Goal: Information Seeking & Learning: Find contact information

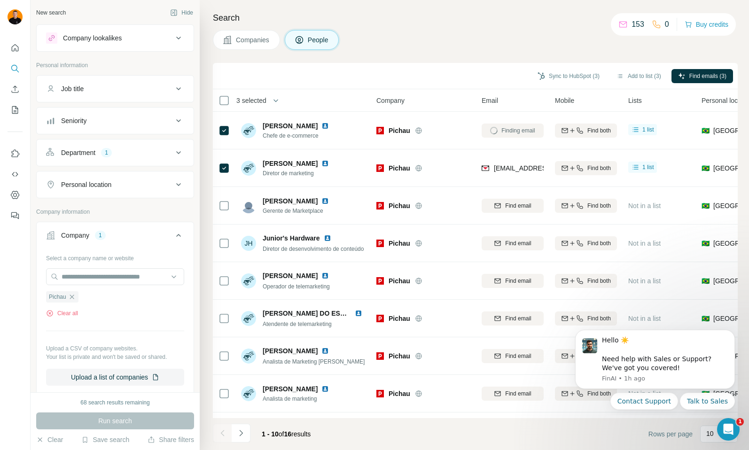
scroll to position [0, 280]
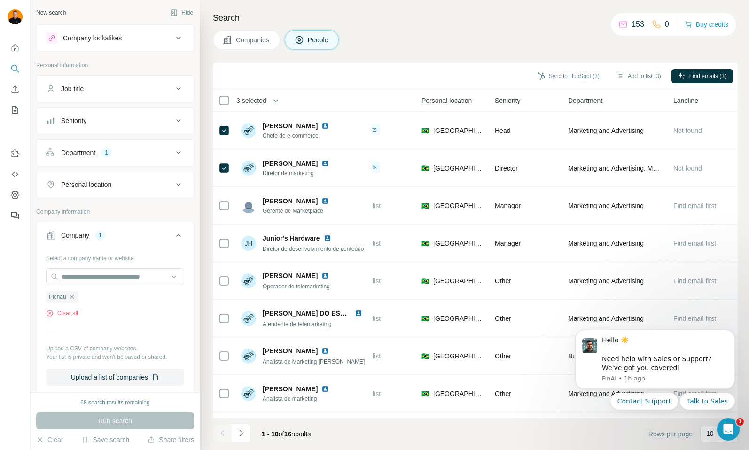
click at [135, 45] on button "Company lookalikes" at bounding box center [115, 38] width 157 height 23
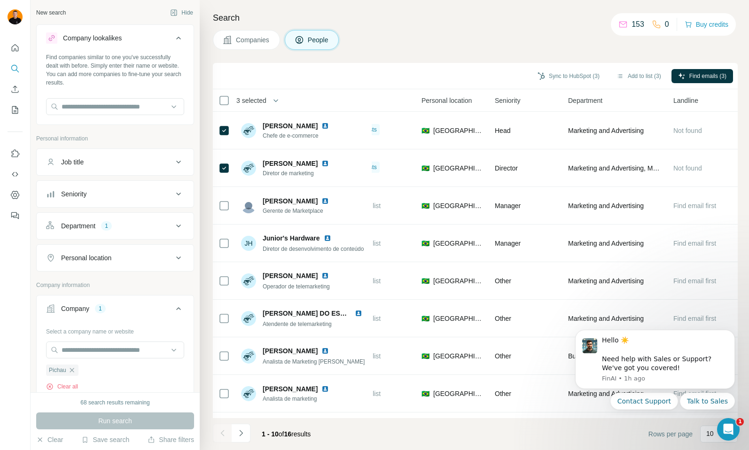
click at [135, 45] on button "Company lookalikes" at bounding box center [115, 40] width 157 height 26
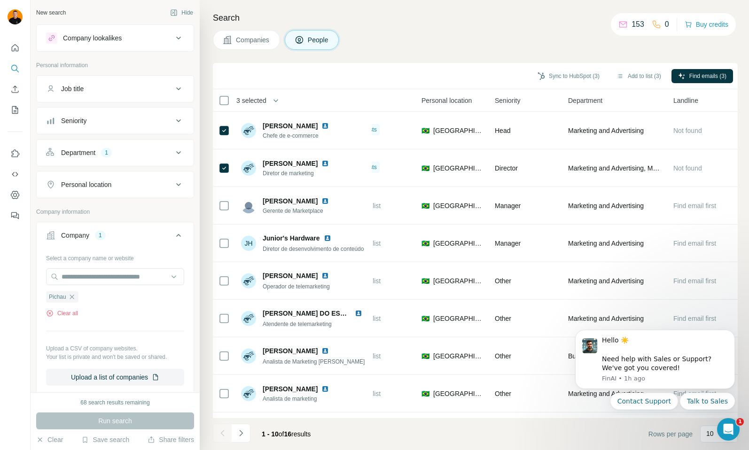
scroll to position [46, 0]
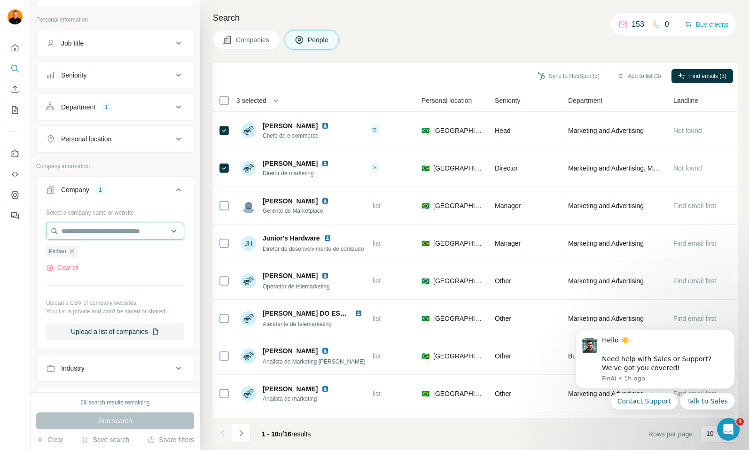
click at [97, 234] on input "text" at bounding box center [115, 231] width 138 height 17
paste input "******"
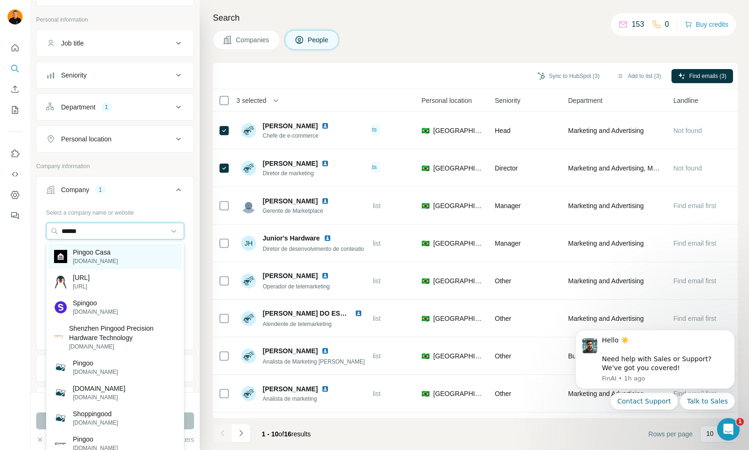
type input "******"
click at [98, 253] on p "Pingoo Casa" at bounding box center [95, 252] width 45 height 9
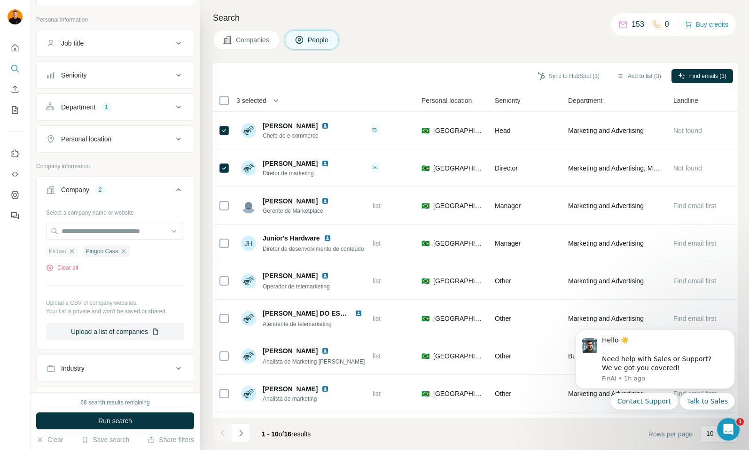
click at [70, 252] on icon "button" at bounding box center [72, 252] width 8 height 8
click at [109, 420] on span "Run search" at bounding box center [115, 420] width 34 height 9
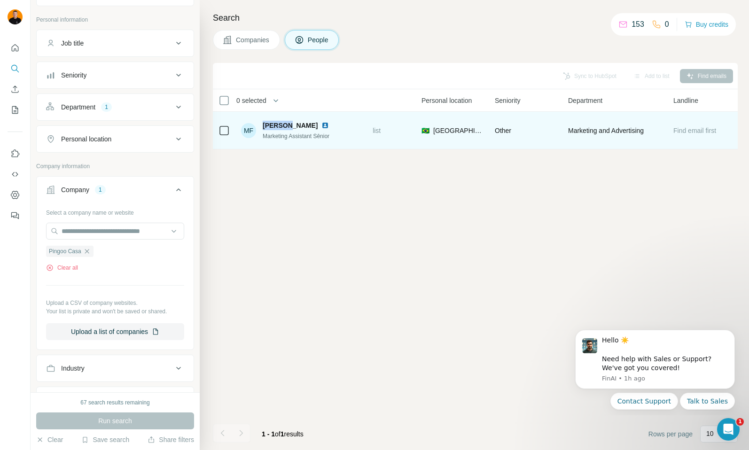
click at [287, 125] on span "[PERSON_NAME]" at bounding box center [290, 125] width 55 height 9
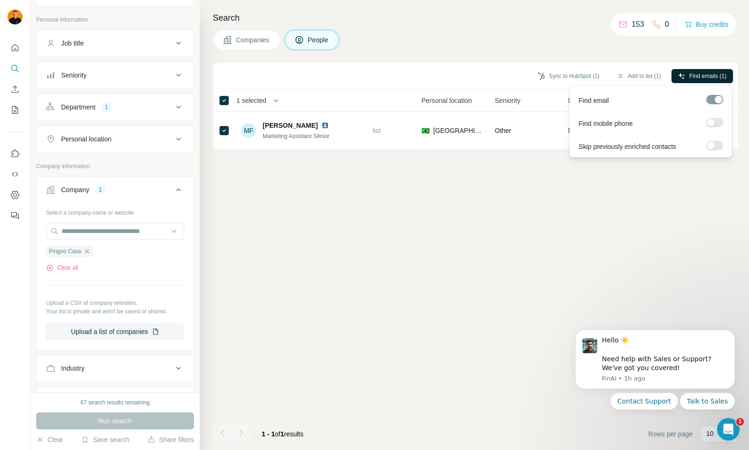
click at [707, 73] on span "Find emails (1)" at bounding box center [707, 76] width 37 height 8
click at [703, 75] on span "Find emails (1)" at bounding box center [707, 76] width 37 height 8
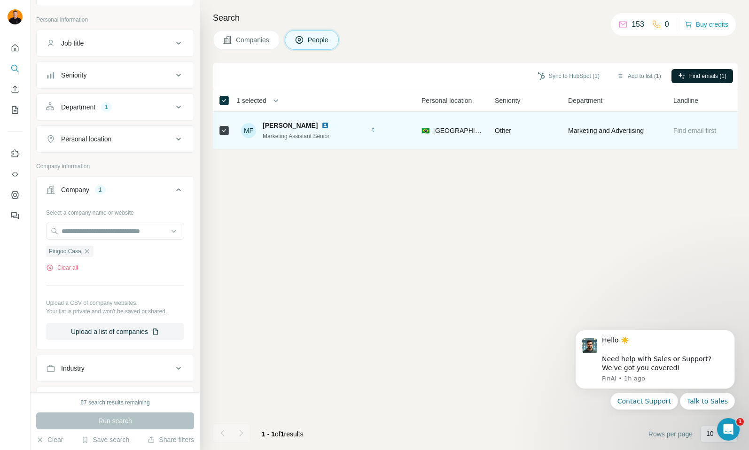
click at [321, 125] on img at bounding box center [325, 126] width 8 height 8
click at [696, 132] on span "Find email first" at bounding box center [694, 131] width 43 height 8
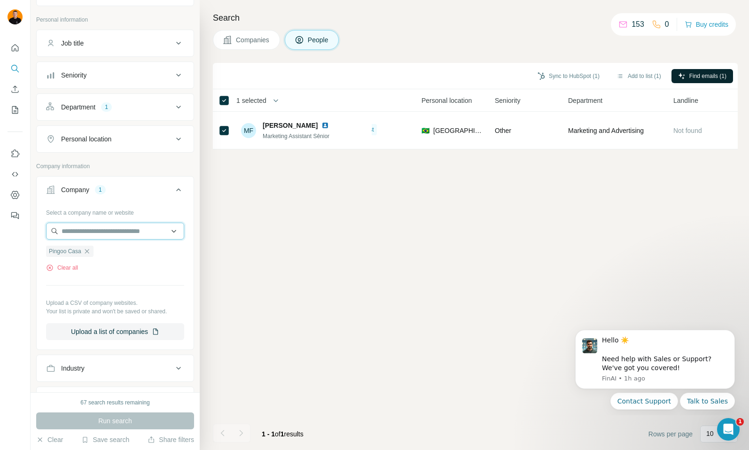
click at [100, 235] on input "text" at bounding box center [115, 231] width 138 height 17
paste input "*******"
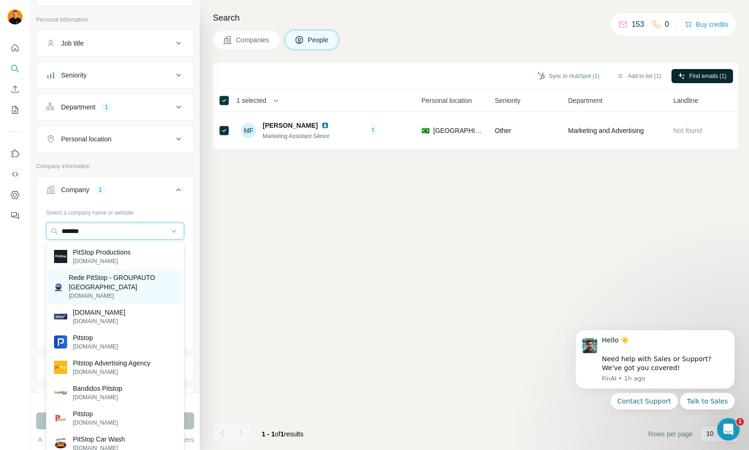
type input "*******"
click at [119, 284] on p "Rede PitStop - GROUPAUTO [GEOGRAPHIC_DATA]" at bounding box center [123, 282] width 108 height 19
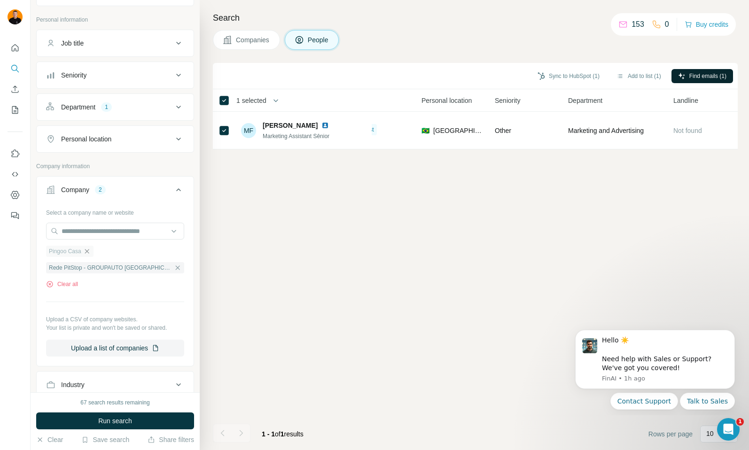
click at [88, 252] on icon "button" at bounding box center [87, 252] width 8 height 8
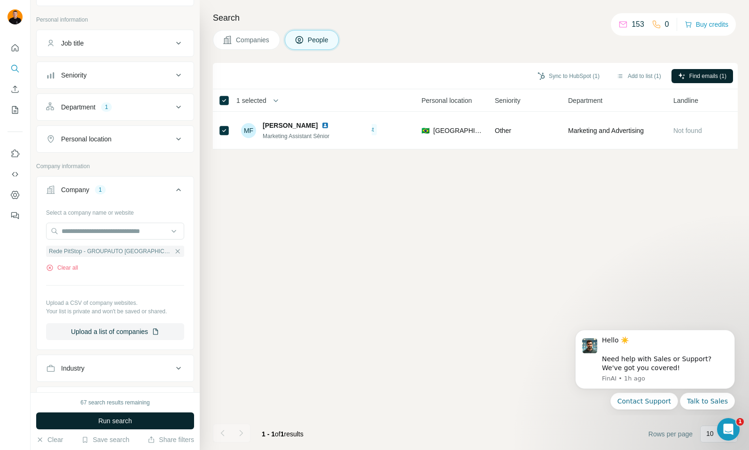
click at [135, 423] on button "Run search" at bounding box center [115, 421] width 158 height 17
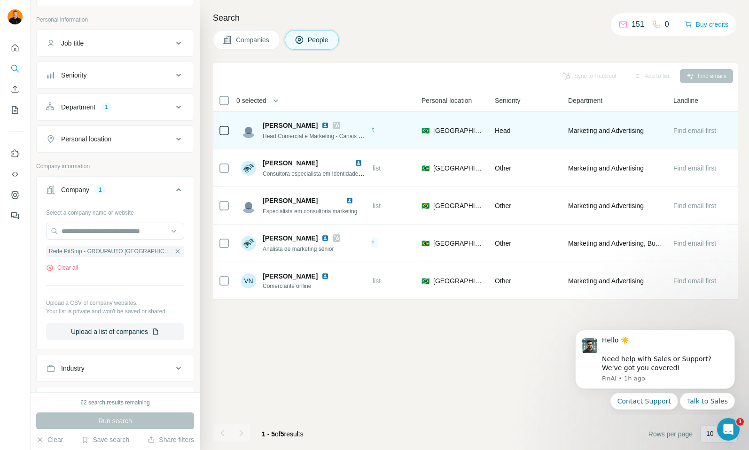
click at [322, 125] on img at bounding box center [325, 126] width 8 height 8
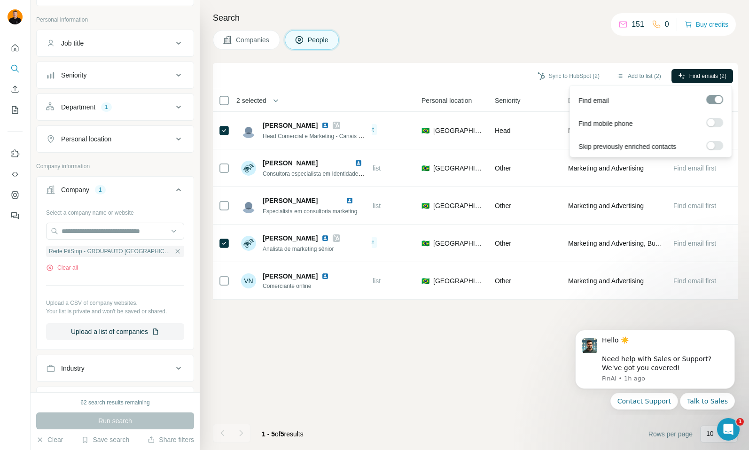
click at [702, 75] on span "Find emails (2)" at bounding box center [707, 76] width 37 height 8
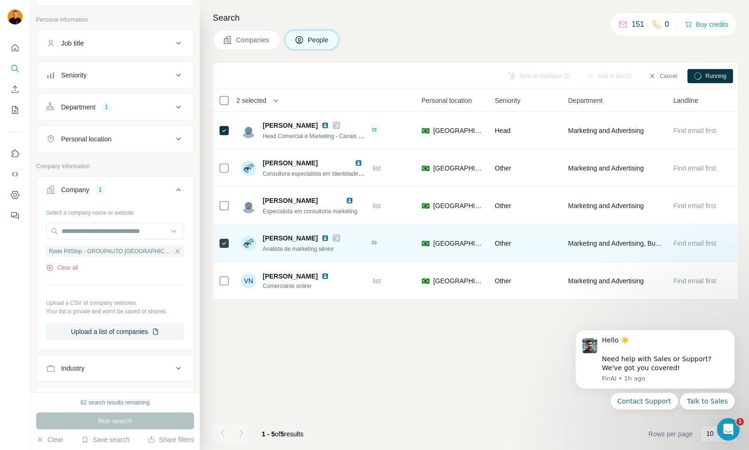
click at [321, 238] on img at bounding box center [325, 238] width 8 height 8
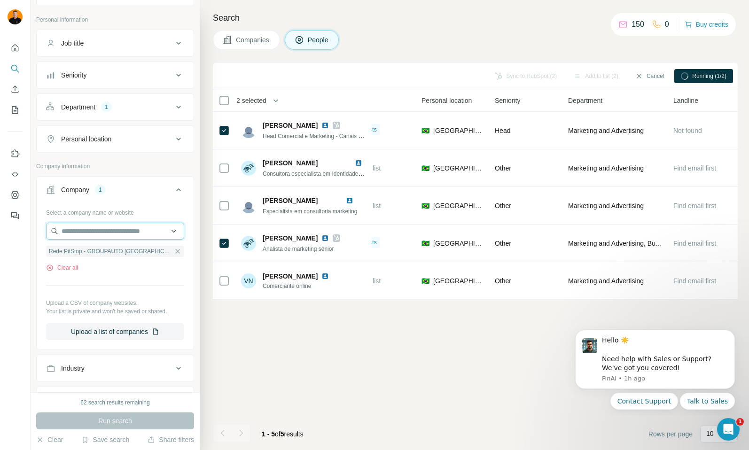
click at [160, 227] on input "text" at bounding box center [115, 231] width 138 height 17
paste input "*********"
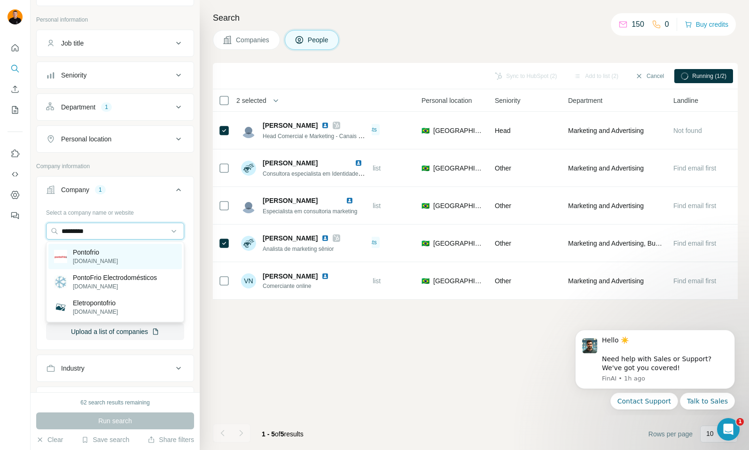
type input "*********"
click at [102, 255] on p "Pontofrio" at bounding box center [95, 252] width 45 height 9
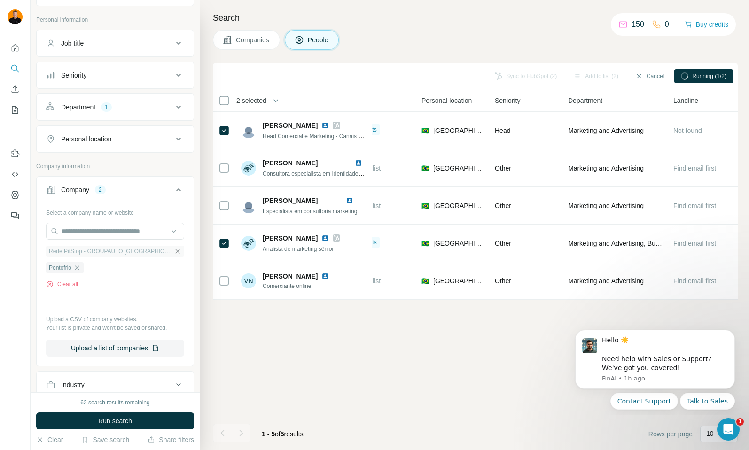
click at [176, 250] on icon "button" at bounding box center [178, 251] width 4 height 4
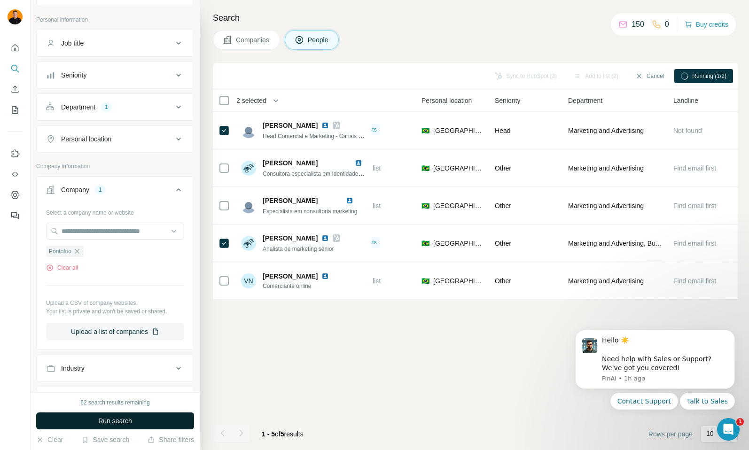
click at [109, 421] on span "Run search" at bounding box center [115, 420] width 34 height 9
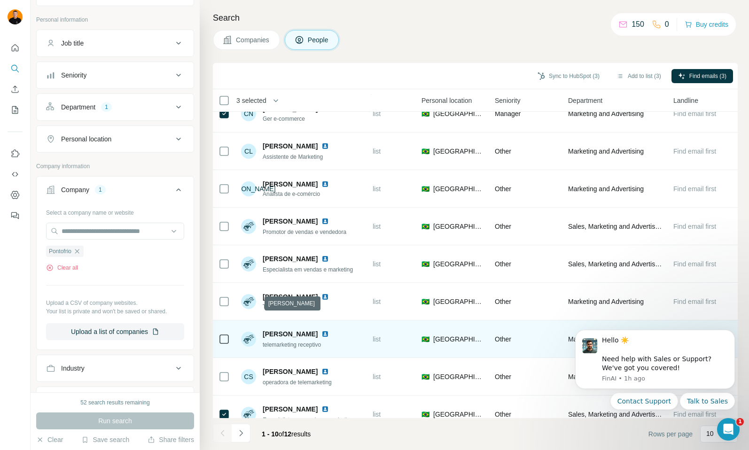
scroll to position [0, 280]
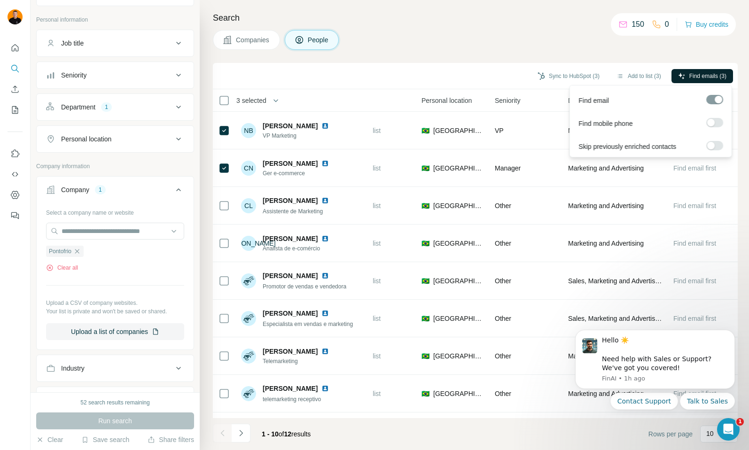
click at [709, 77] on span "Find emails (3)" at bounding box center [707, 76] width 37 height 8
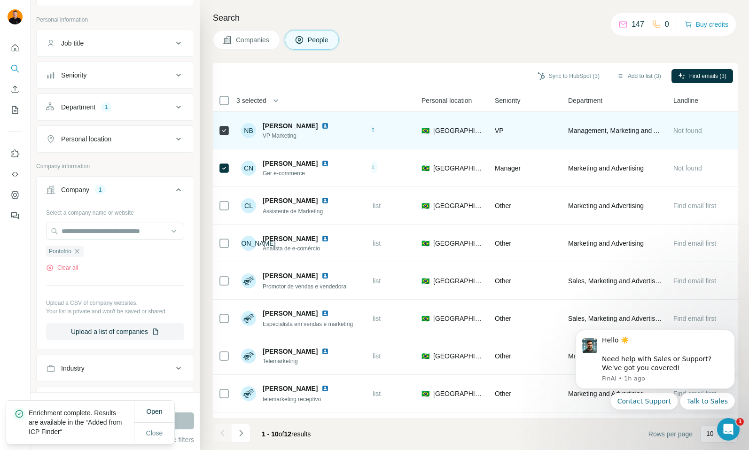
click at [321, 125] on img at bounding box center [325, 126] width 8 height 8
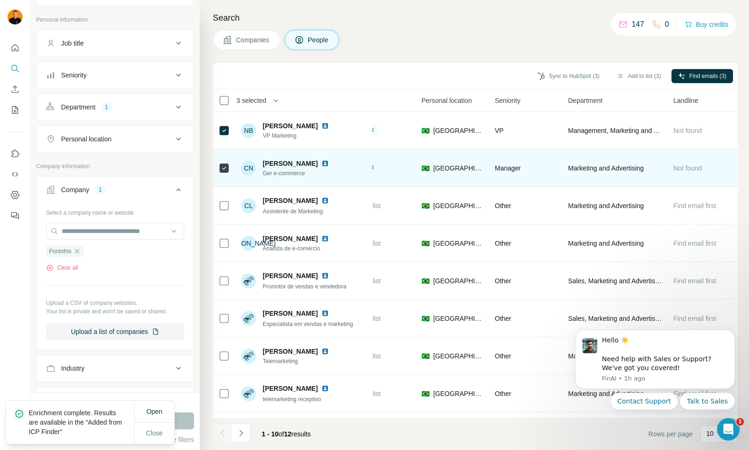
click at [321, 164] on img at bounding box center [325, 164] width 8 height 8
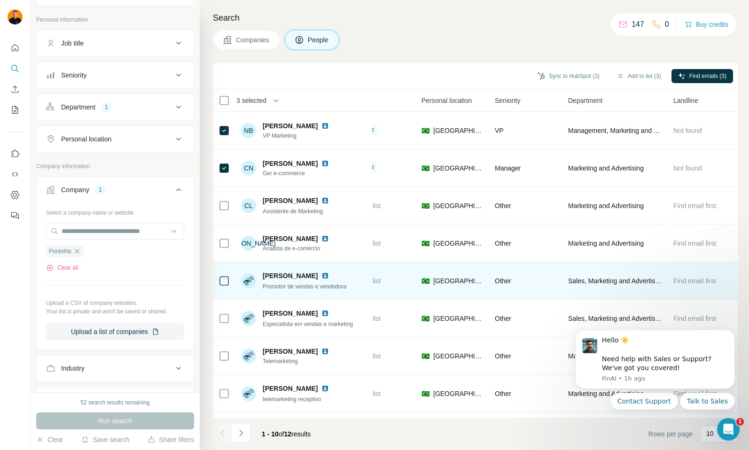
scroll to position [70, 280]
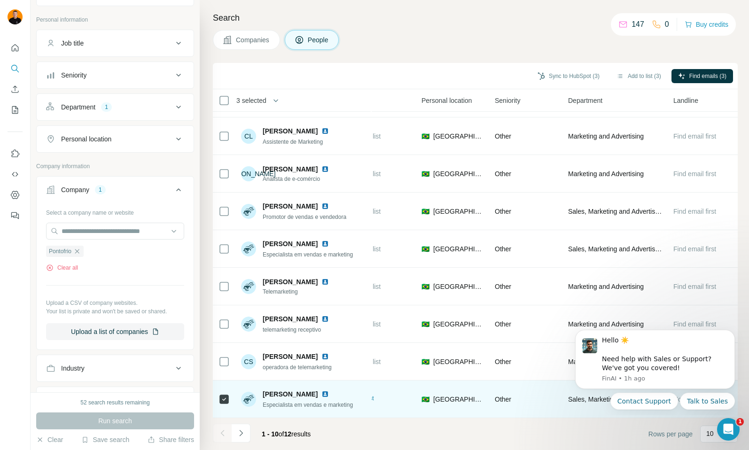
click at [325, 395] on img at bounding box center [325, 394] width 8 height 8
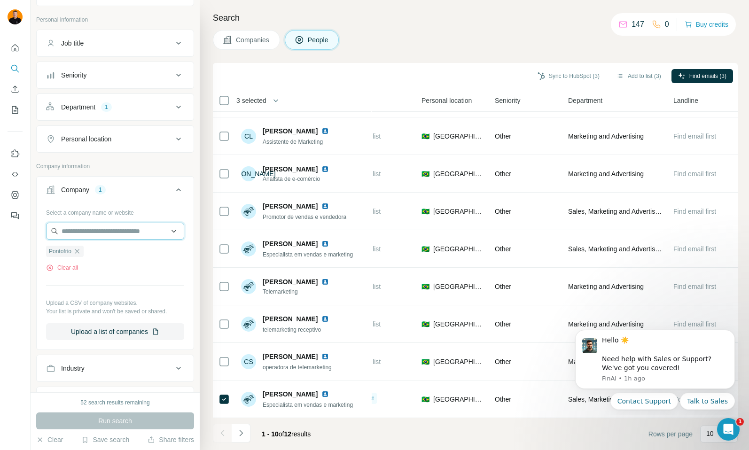
click at [101, 224] on input "text" at bounding box center [115, 231] width 138 height 17
paste input "*********"
click at [93, 225] on input "*********" at bounding box center [115, 231] width 138 height 17
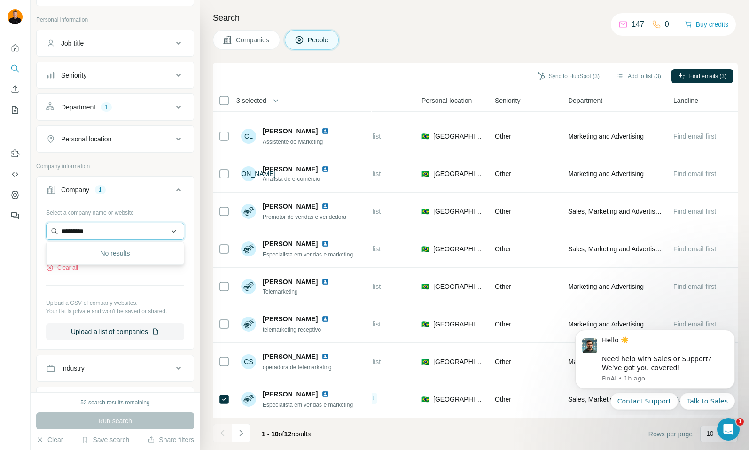
paste input "*"
type input "**********"
click at [103, 259] on p "[DOMAIN_NAME]" at bounding box center [107, 261] width 68 height 8
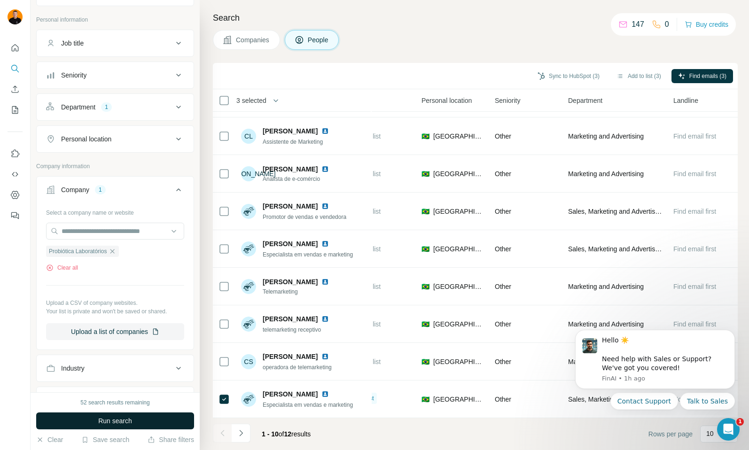
click at [129, 418] on span "Run search" at bounding box center [115, 420] width 34 height 9
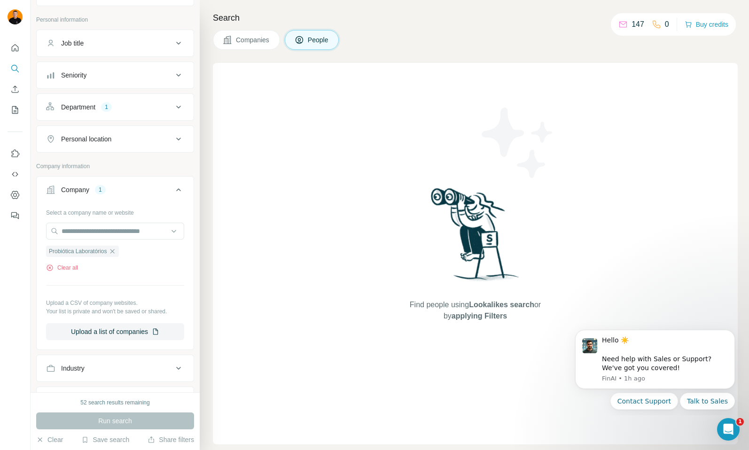
click at [246, 40] on span "Companies" at bounding box center [253, 39] width 34 height 9
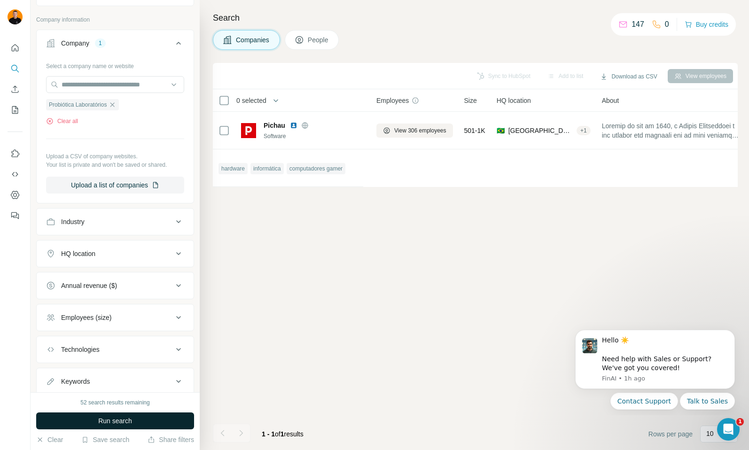
click at [116, 419] on span "Run search" at bounding box center [115, 420] width 34 height 9
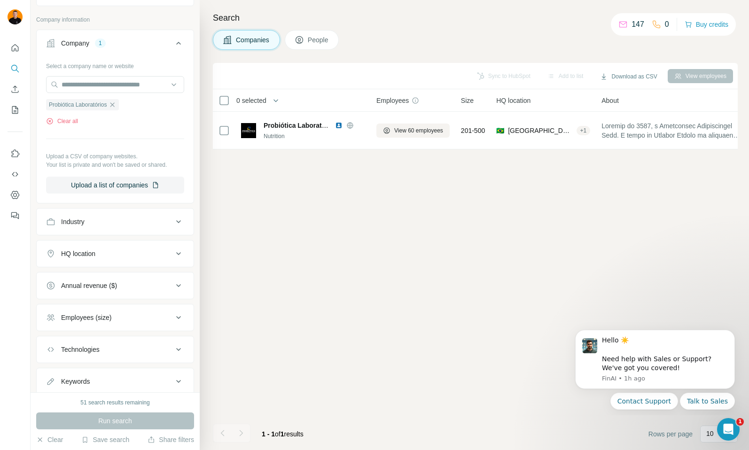
click at [327, 31] on button "People" at bounding box center [312, 40] width 55 height 20
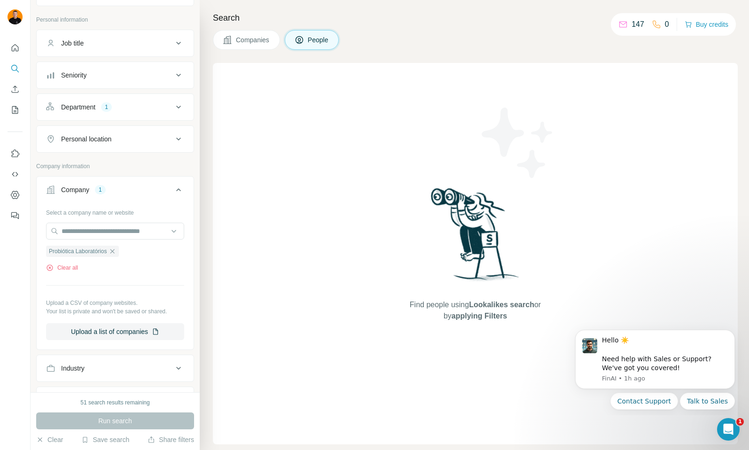
click at [257, 39] on span "Companies" at bounding box center [253, 39] width 34 height 9
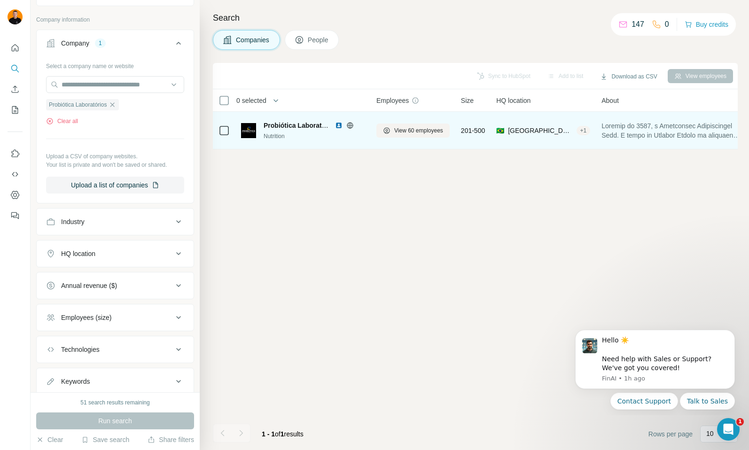
click at [287, 129] on span "Probiótica Laboratórios" at bounding box center [301, 126] width 74 height 8
click at [338, 125] on img at bounding box center [339, 126] width 8 height 8
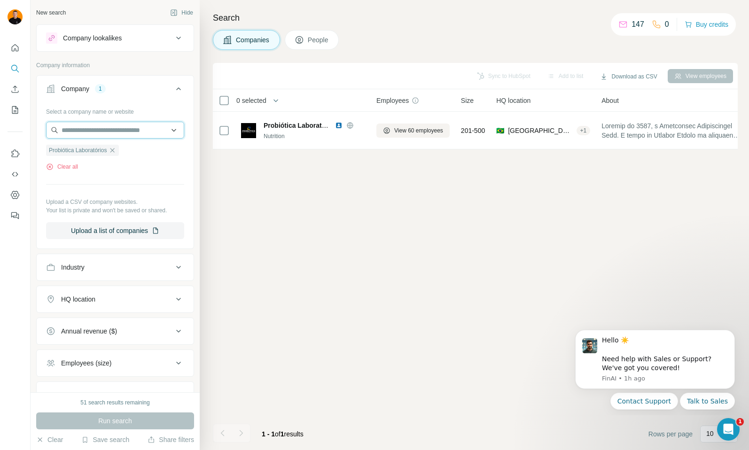
click at [112, 130] on input "text" at bounding box center [115, 130] width 138 height 17
paste input "********"
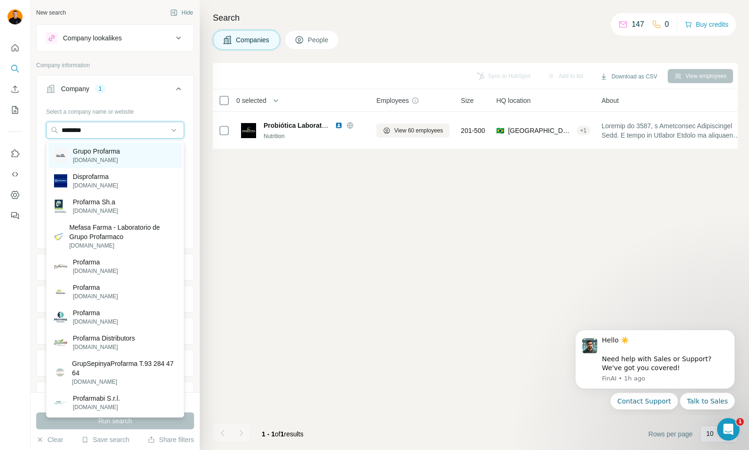
type input "********"
click at [111, 153] on p "Grupo Profarma" at bounding box center [96, 151] width 47 height 9
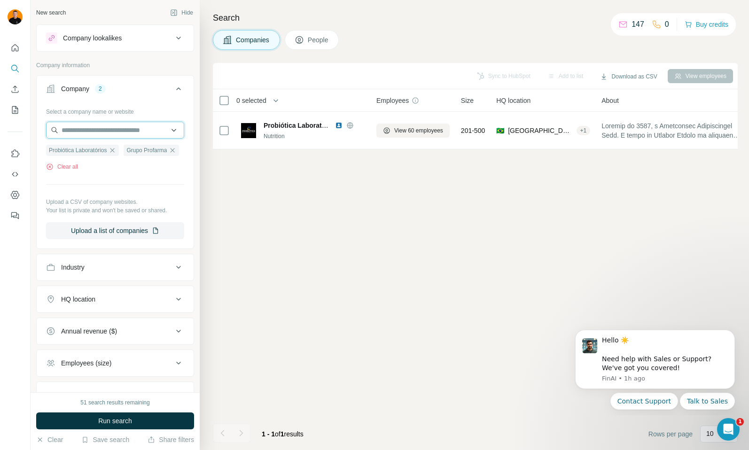
click at [120, 131] on input "text" at bounding box center [115, 130] width 138 height 17
click at [147, 156] on ul "Probiótica Laboratórios Grupo Profarma" at bounding box center [115, 150] width 138 height 12
click at [171, 152] on icon "button" at bounding box center [173, 150] width 4 height 4
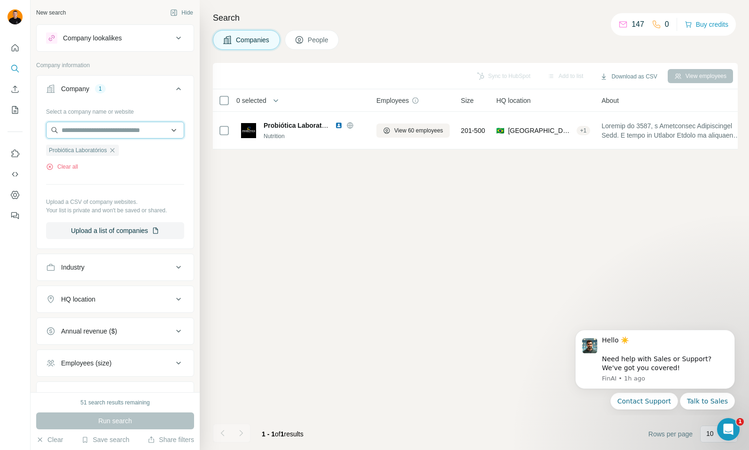
click at [94, 132] on input "text" at bounding box center [115, 130] width 138 height 17
drag, startPoint x: 137, startPoint y: 185, endPoint x: 116, endPoint y: 163, distance: 30.2
click at [137, 184] on hr at bounding box center [115, 184] width 138 height 0
click at [116, 149] on icon "button" at bounding box center [113, 151] width 8 height 8
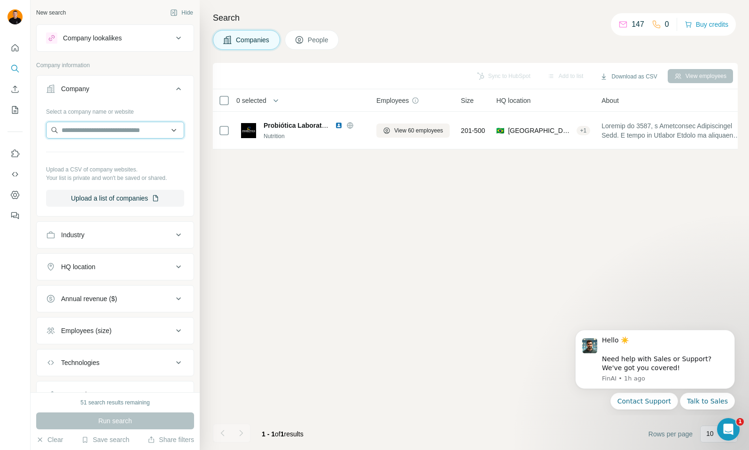
click at [90, 135] on input "text" at bounding box center [115, 130] width 138 height 17
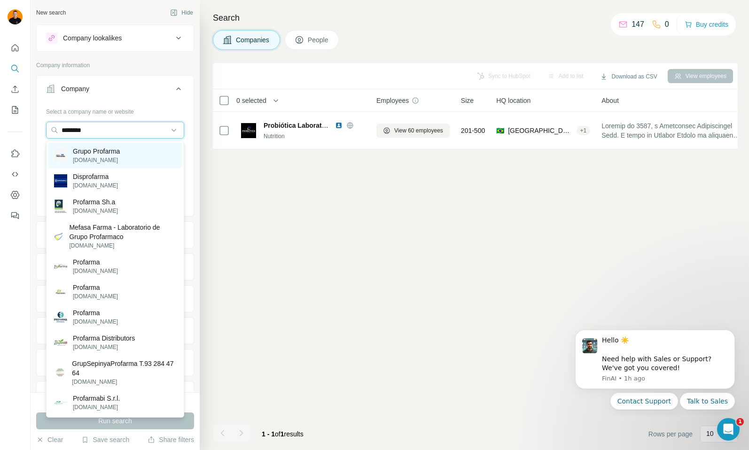
type input "********"
click at [94, 155] on p "Grupo Profarma" at bounding box center [96, 151] width 47 height 9
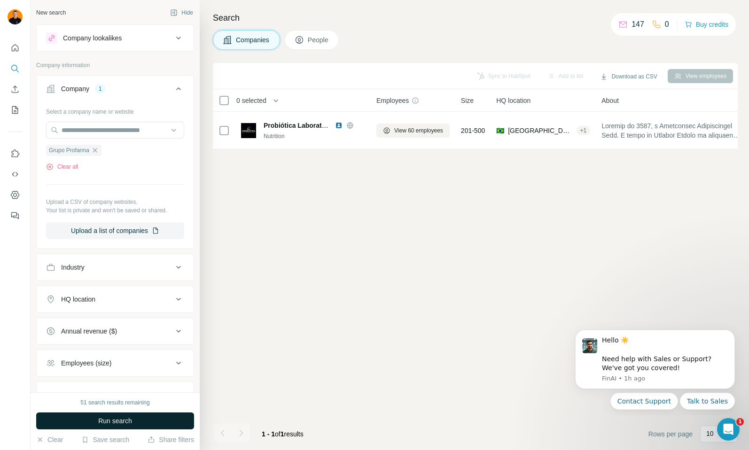
click at [103, 422] on span "Run search" at bounding box center [115, 420] width 34 height 9
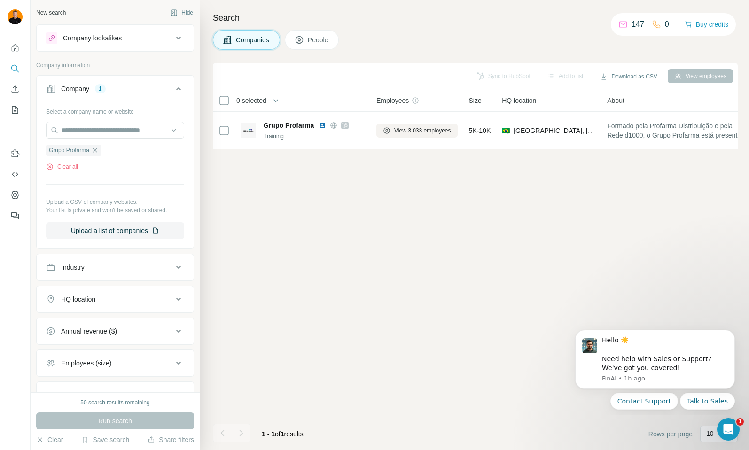
click at [311, 50] on div "Search Companies People Sync to HubSpot Add to list Download as CSV View employ…" at bounding box center [474, 225] width 549 height 450
click at [324, 44] on span "People" at bounding box center [319, 39] width 22 height 9
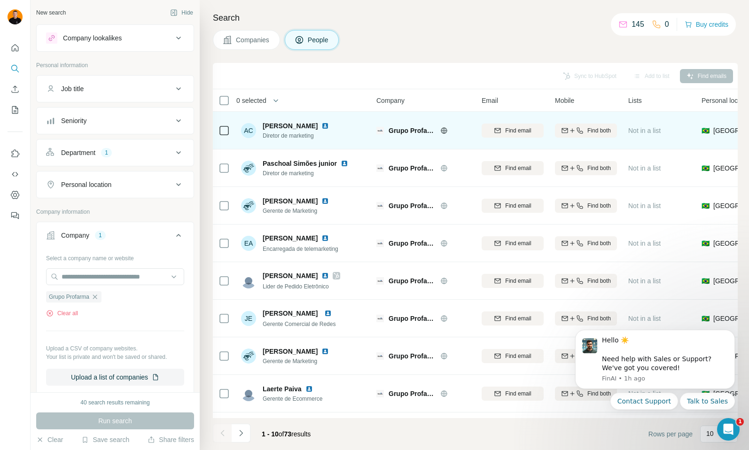
click at [329, 126] on img at bounding box center [325, 126] width 8 height 8
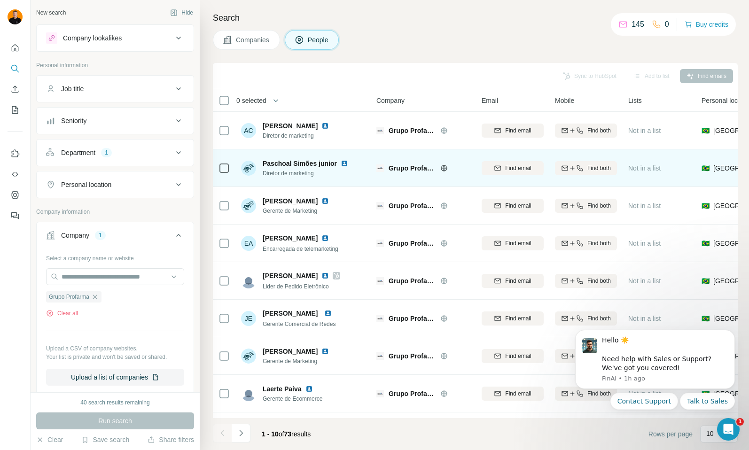
click at [344, 162] on img at bounding box center [345, 164] width 8 height 8
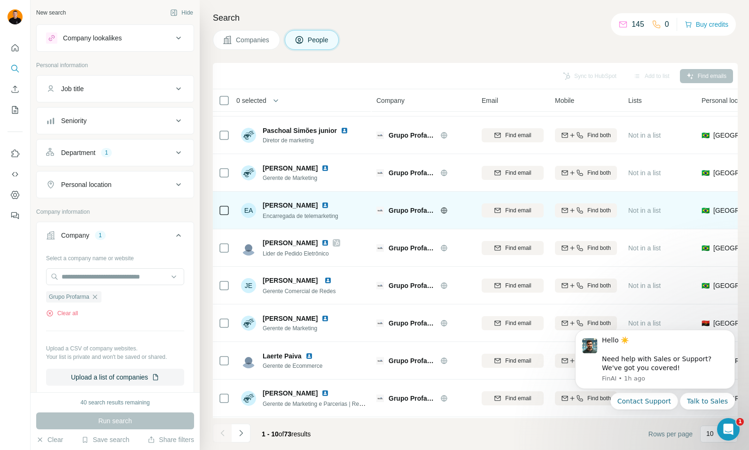
scroll to position [70, 0]
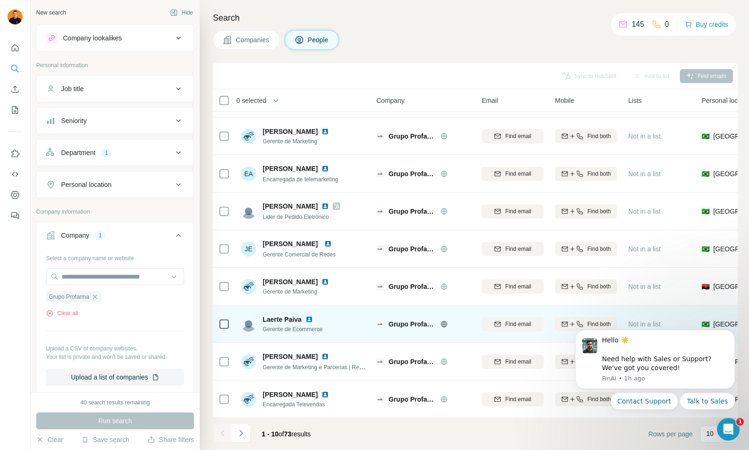
click at [309, 319] on img at bounding box center [309, 320] width 8 height 8
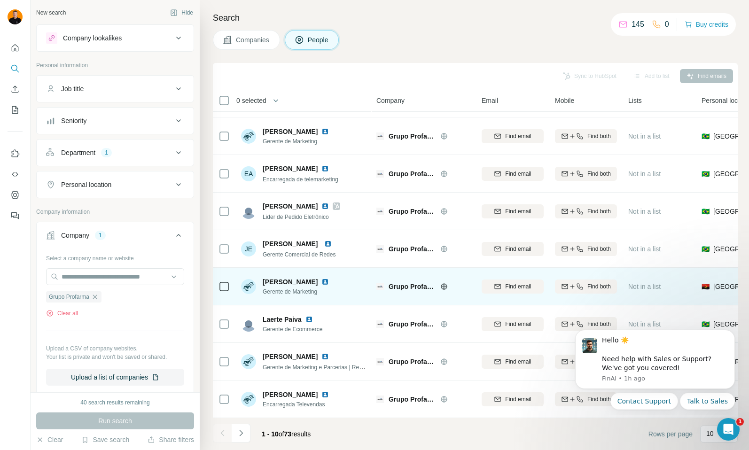
scroll to position [0, 0]
